Goal: Find specific fact: Find specific fact

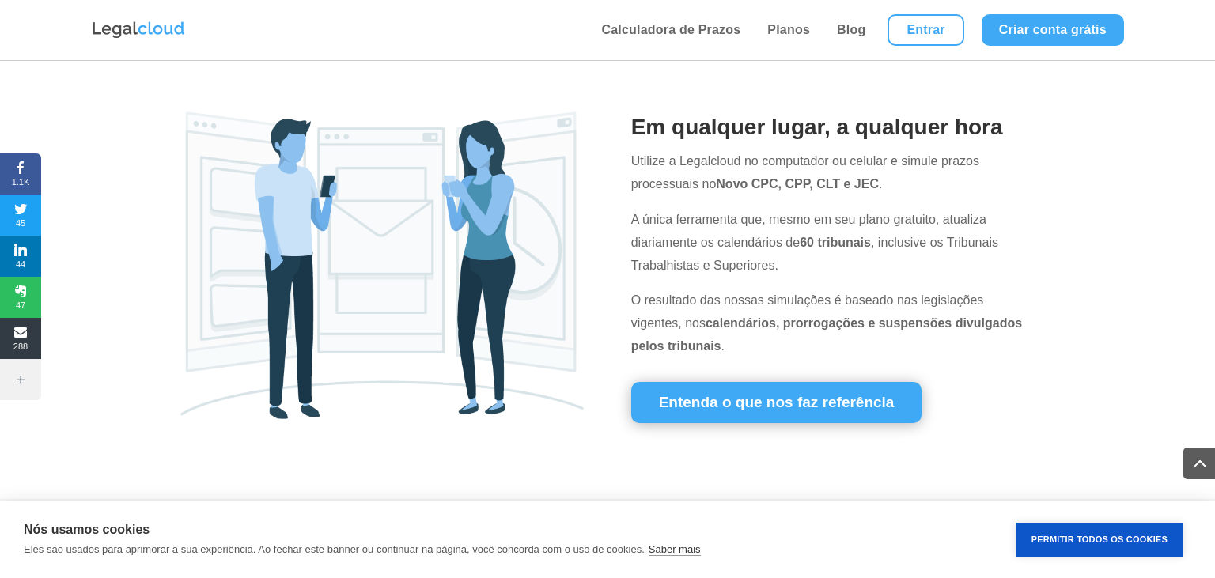
scroll to position [637, 0]
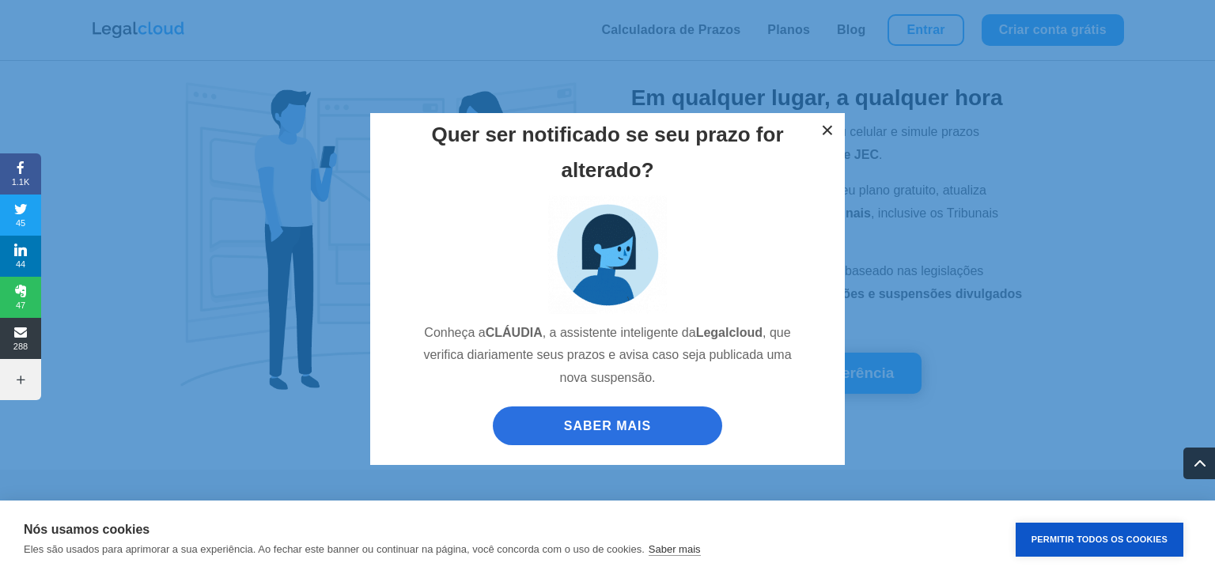
click at [831, 131] on button "×" at bounding box center [827, 130] width 35 height 35
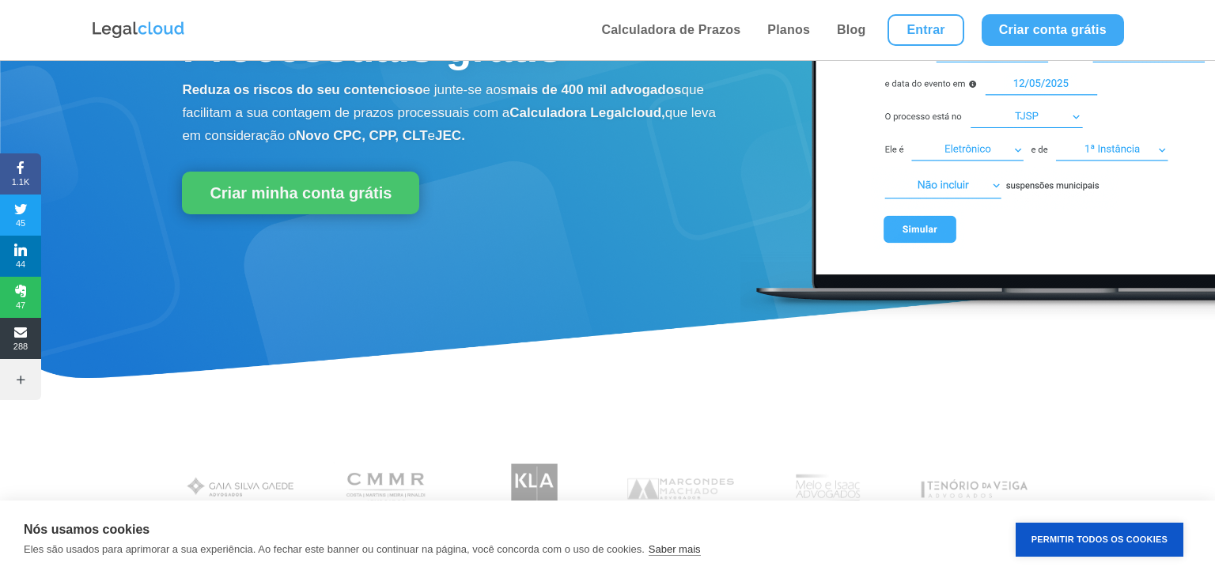
scroll to position [0, 0]
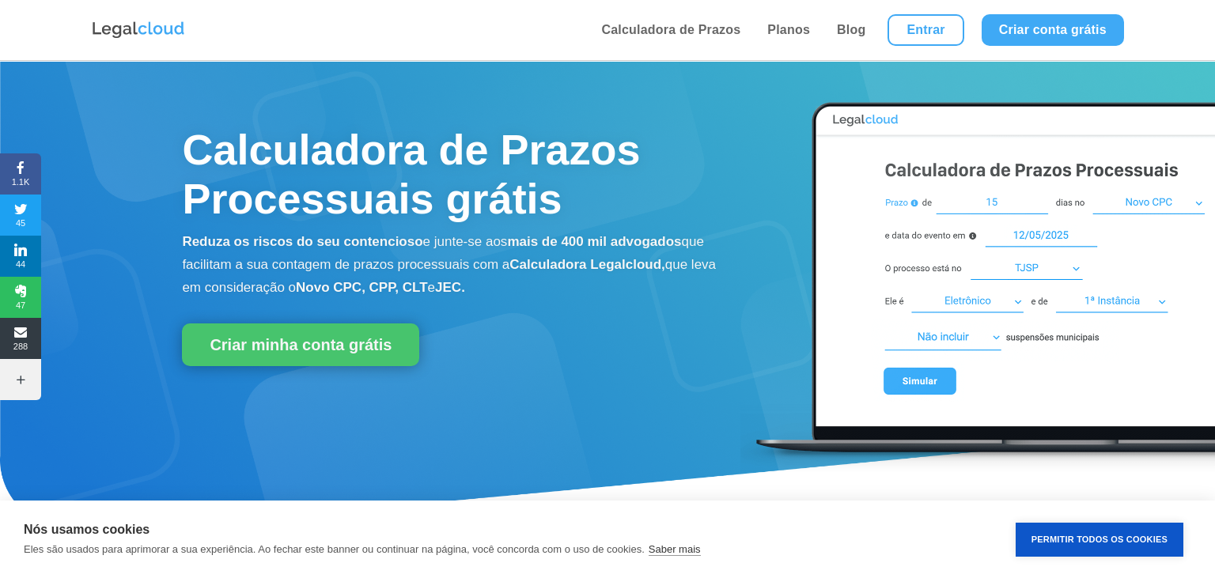
click at [128, 23] on img at bounding box center [138, 30] width 95 height 21
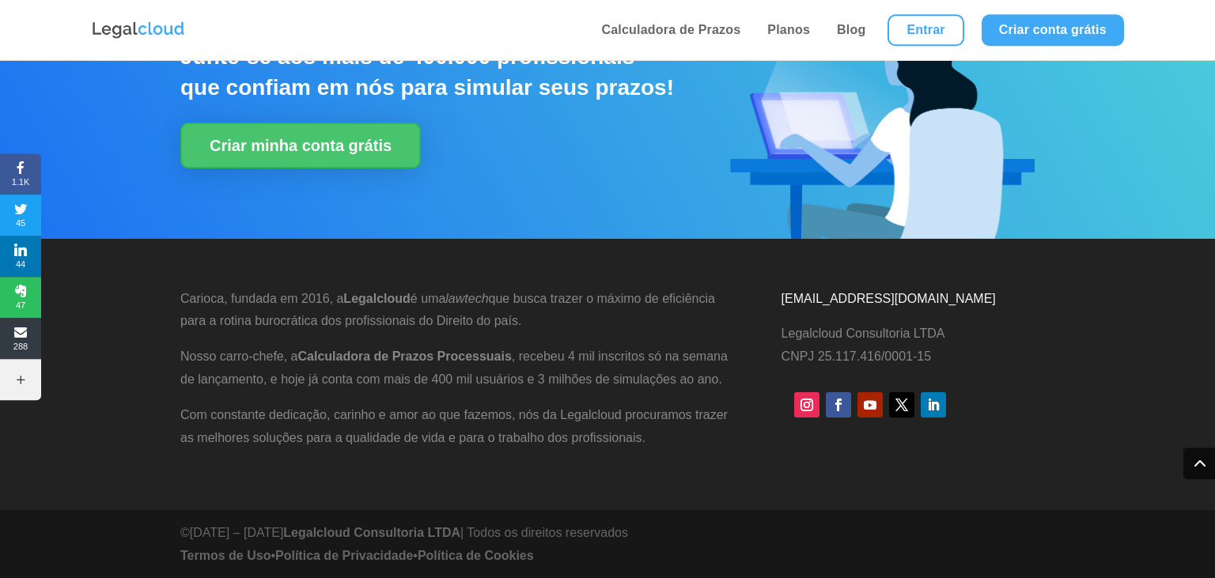
scroll to position [4030, 0]
drag, startPoint x: 701, startPoint y: 462, endPoint x: 795, endPoint y: 462, distance: 94.1
click at [707, 462] on div "Carioca, fundada em 2016, a Legalcloud é uma lawtech que busca trazer o máximo …" at bounding box center [607, 368] width 854 height 205
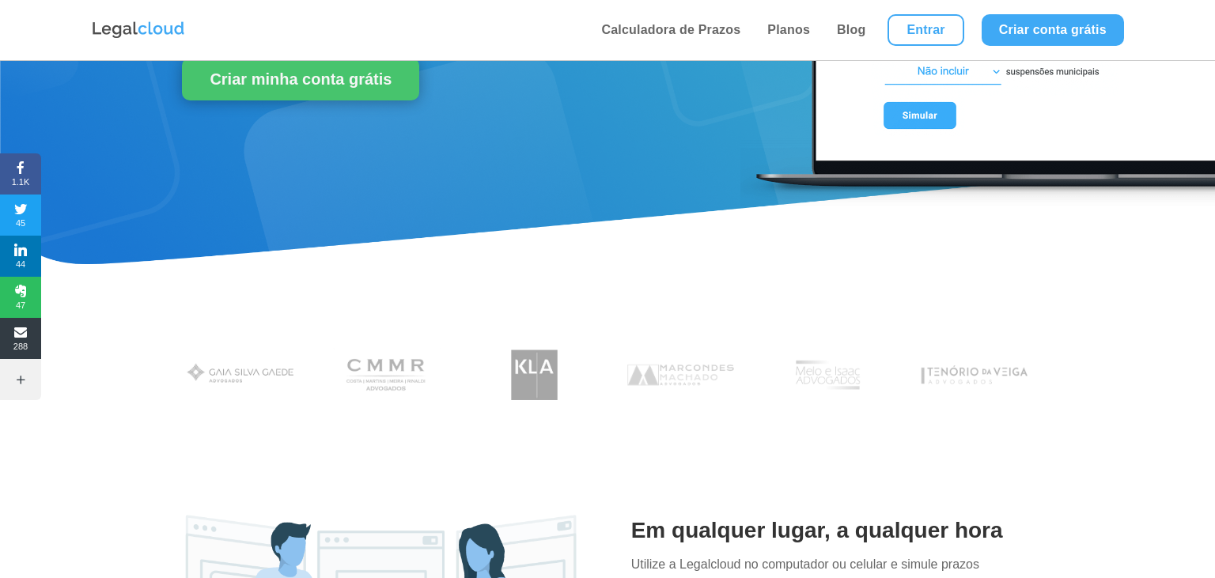
scroll to position [0, 0]
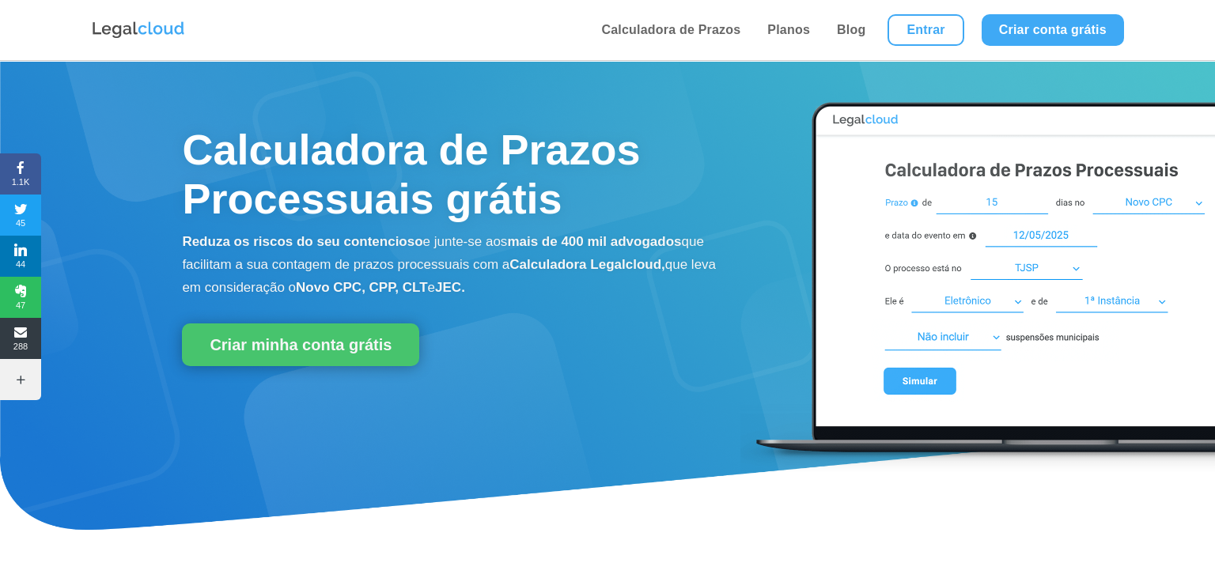
click at [138, 28] on img at bounding box center [138, 30] width 95 height 21
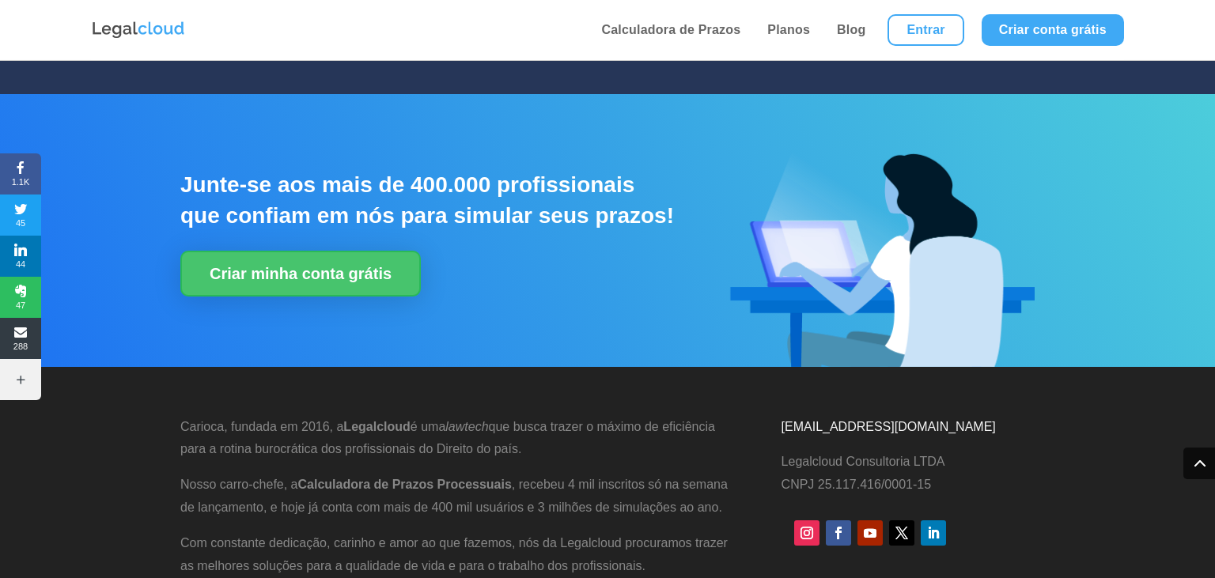
scroll to position [4030, 0]
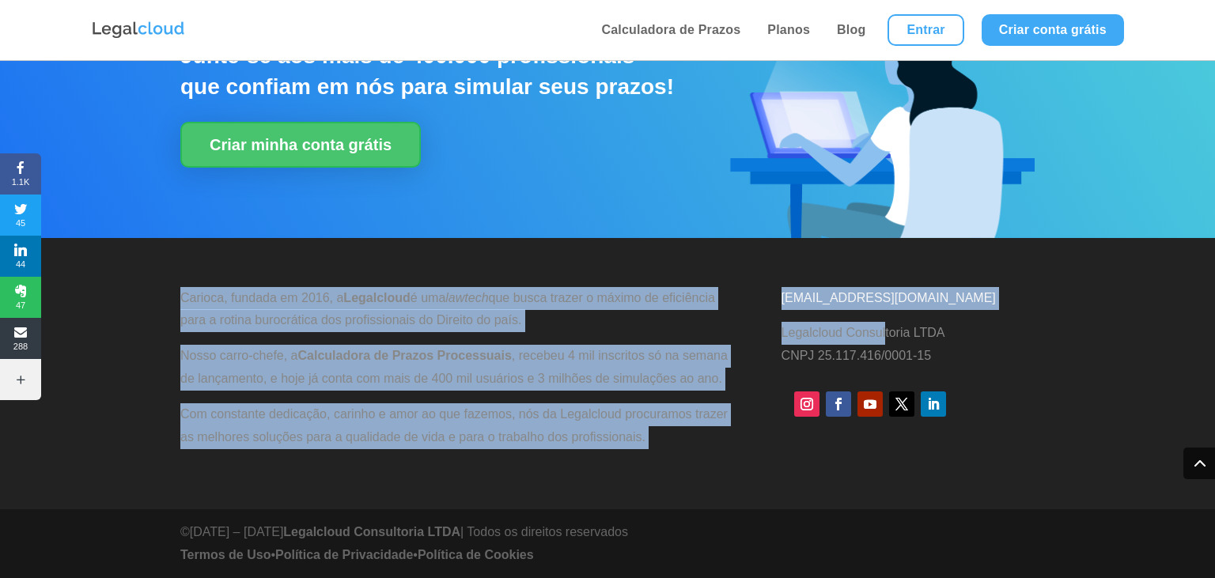
drag, startPoint x: 784, startPoint y: 334, endPoint x: 886, endPoint y: 333, distance: 102.8
click at [886, 333] on div "Carioca, fundada em 2016, a Legalcloud é uma lawtech que busca trazer o máximo …" at bounding box center [607, 368] width 854 height 205
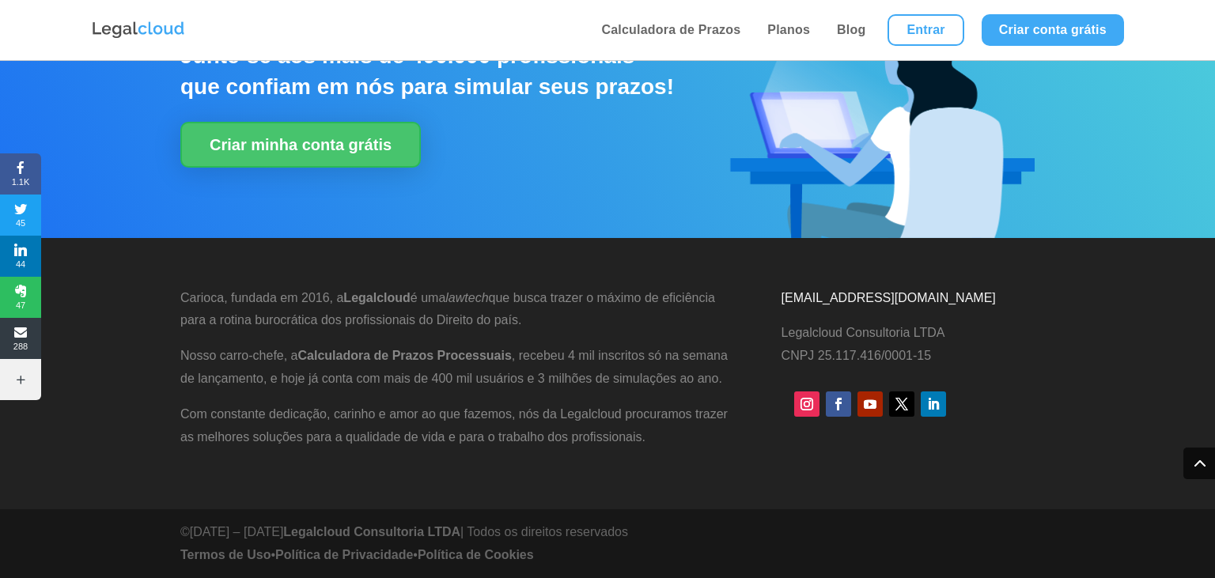
click at [915, 334] on span "Legalcloud Consultoria LTDA" at bounding box center [863, 332] width 164 height 13
drag, startPoint x: 950, startPoint y: 334, endPoint x: 782, endPoint y: 332, distance: 167.6
click at [782, 332] on p "Legalcloud Consultoria LTDA CNPJ 25.117.416/0001-15" at bounding box center [907, 345] width 253 height 46
copy span "Legalcloud Consultoria LTDA"
